Goal: Task Accomplishment & Management: Manage account settings

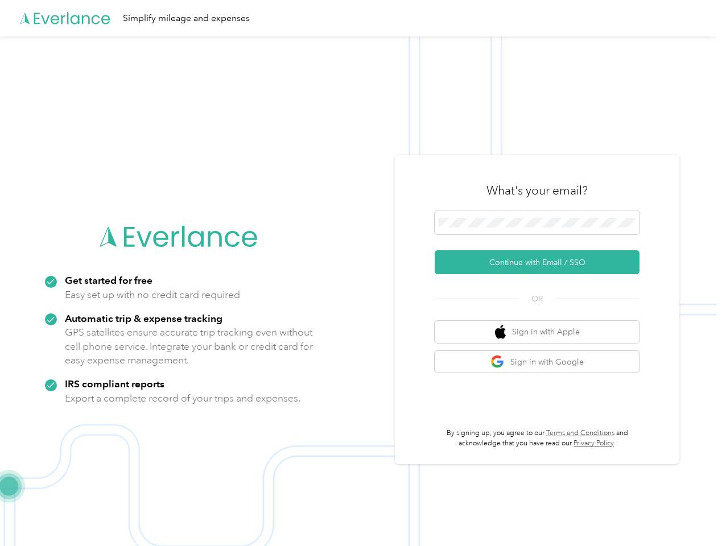
click at [361, 273] on img at bounding box center [358, 309] width 716 height 546
click at [361, 18] on div "Simplify mileage and expenses" at bounding box center [358, 18] width 716 height 36
click at [541, 262] on button "Continue with Email / SSO" at bounding box center [537, 262] width 205 height 24
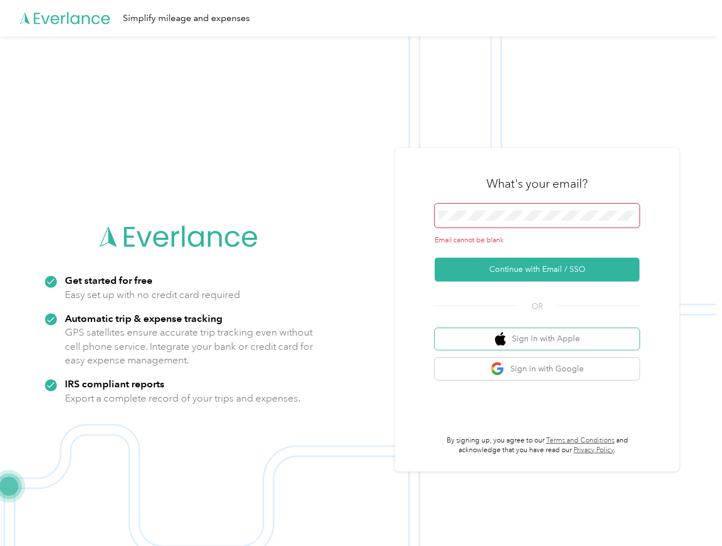
click at [541, 332] on button "Sign in with Apple" at bounding box center [537, 339] width 205 height 22
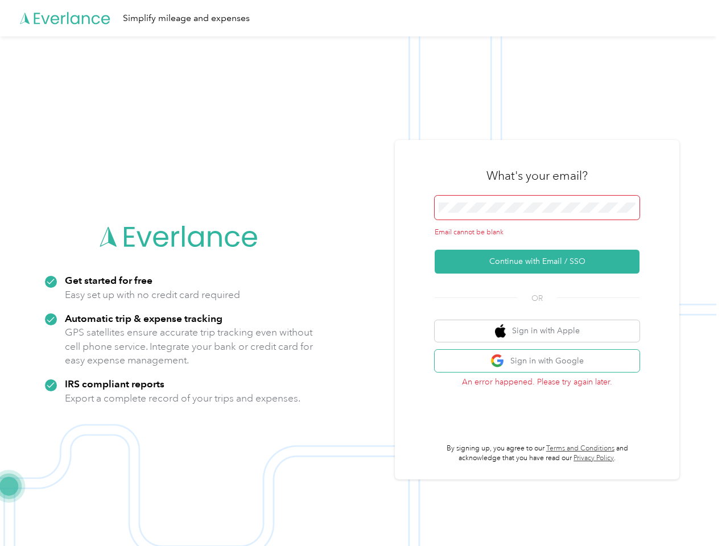
click at [541, 362] on button "Sign in with Google" at bounding box center [537, 361] width 205 height 22
